Goal: Task Accomplishment & Management: Use online tool/utility

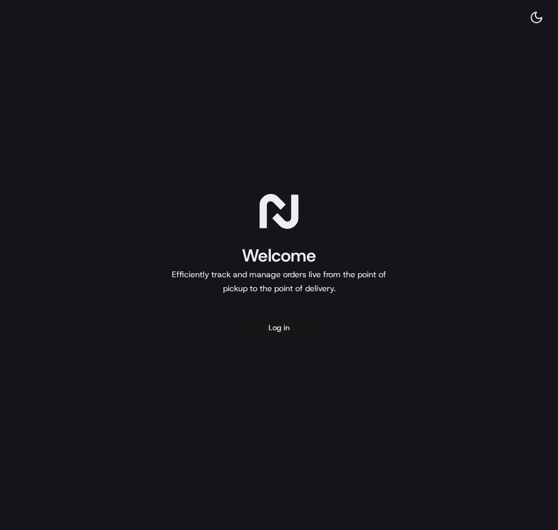
click at [274, 320] on button "Log in" at bounding box center [278, 328] width 93 height 28
